Goal: Task Accomplishment & Management: Use online tool/utility

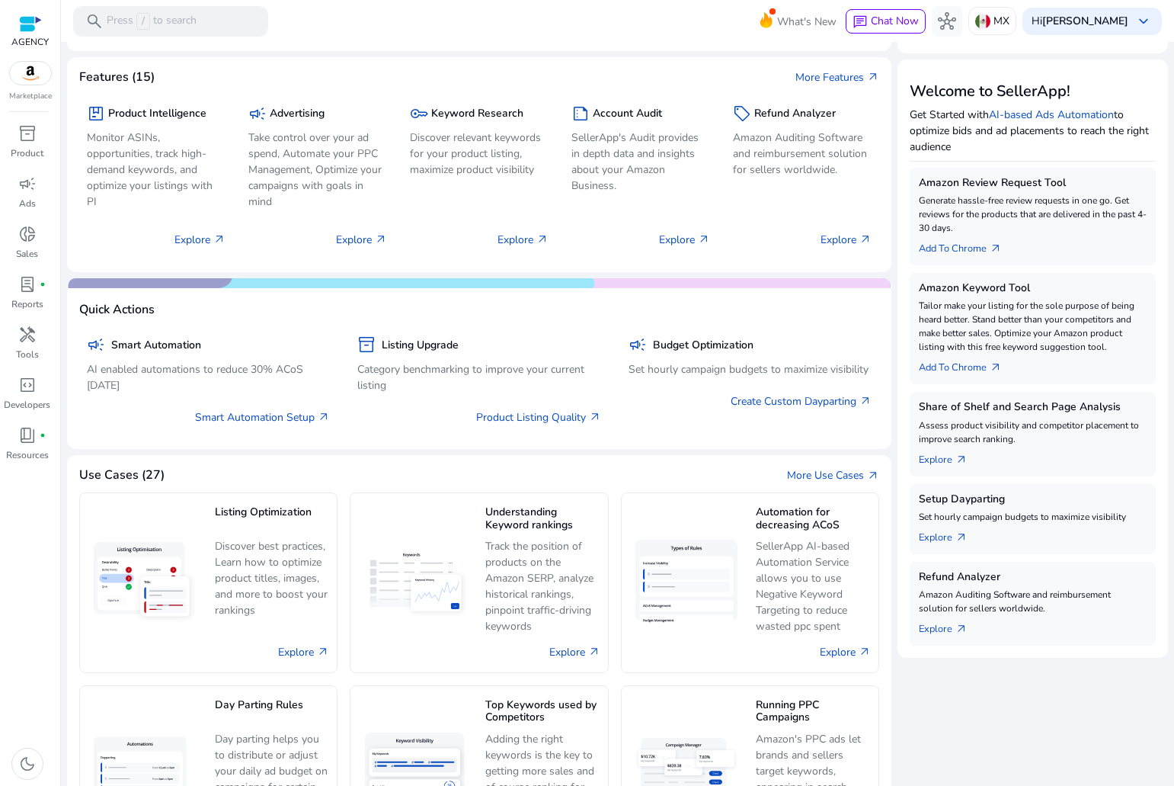
scroll to position [250, 0]
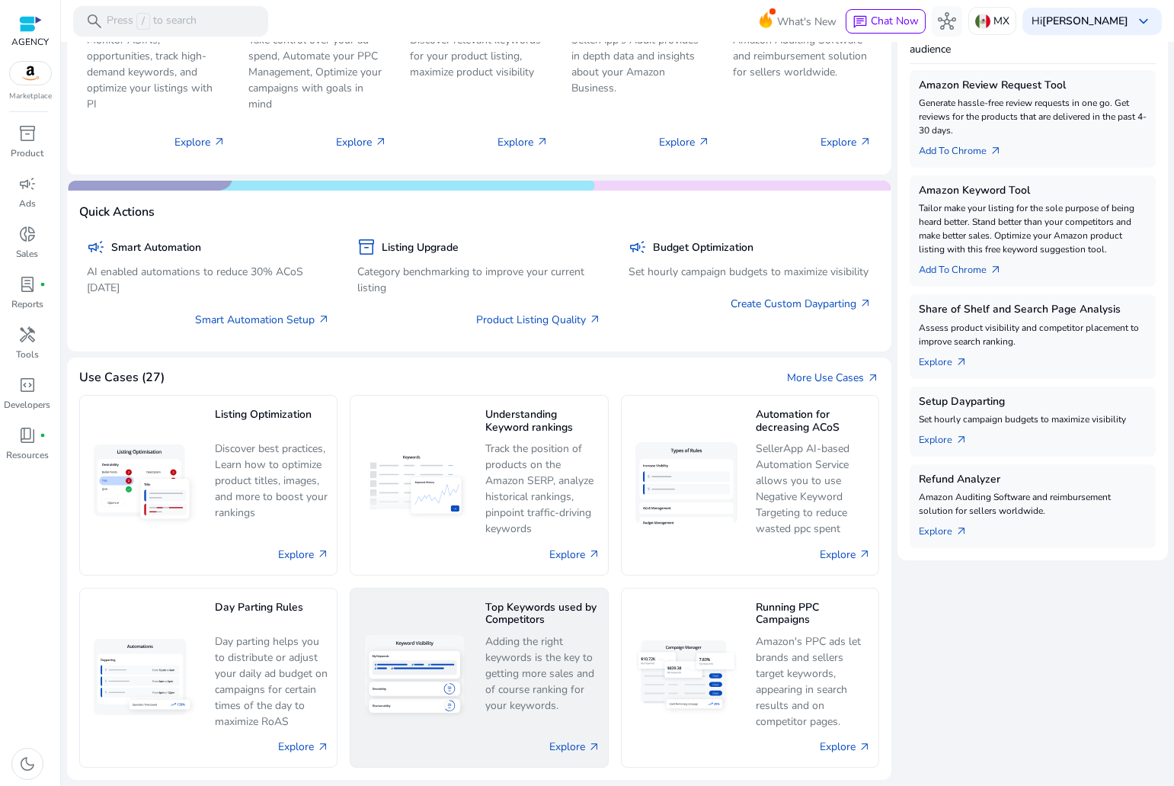
click at [460, 674] on img at bounding box center [415, 677] width 115 height 97
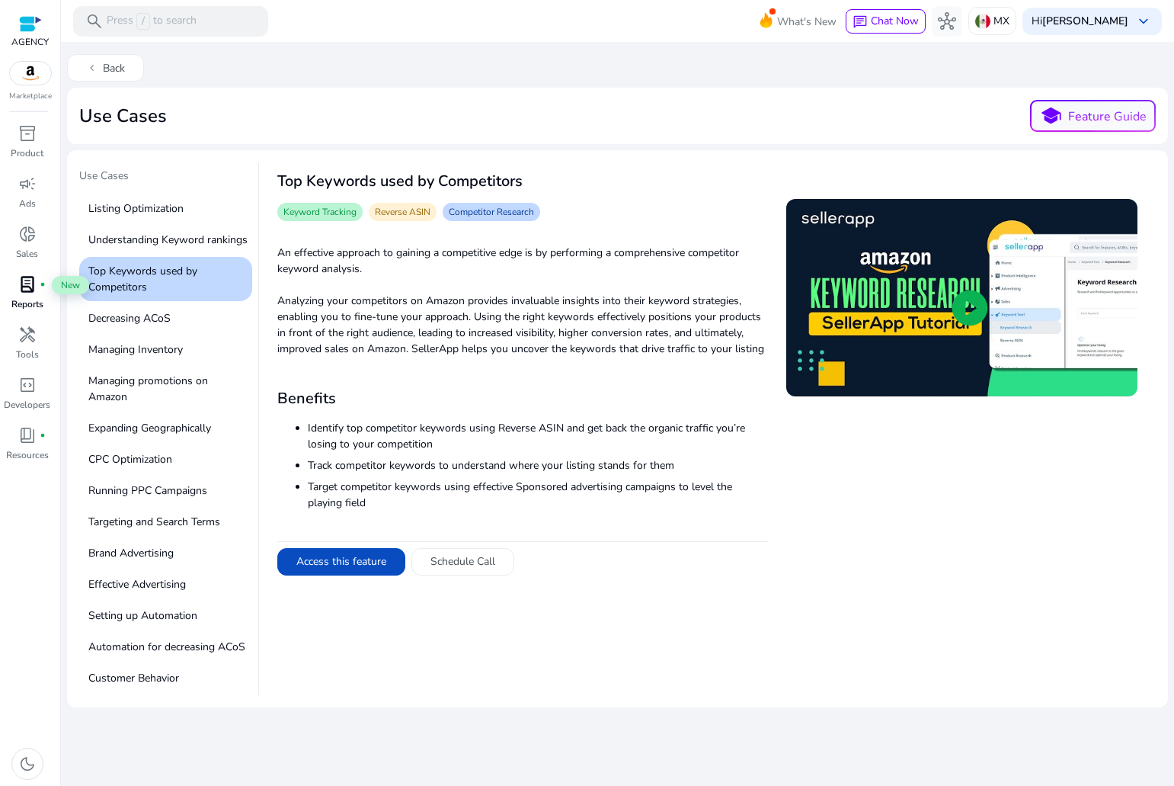
click at [41, 290] on div "lab_profile fiber_manual_record" at bounding box center [27, 284] width 43 height 24
